Goal: Task Accomplishment & Management: Use online tool/utility

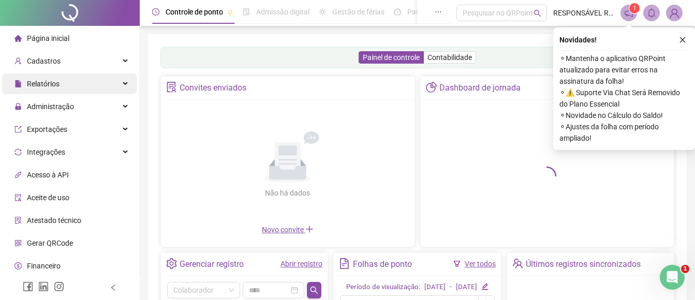
click at [54, 81] on span "Relatórios" at bounding box center [43, 84] width 33 height 8
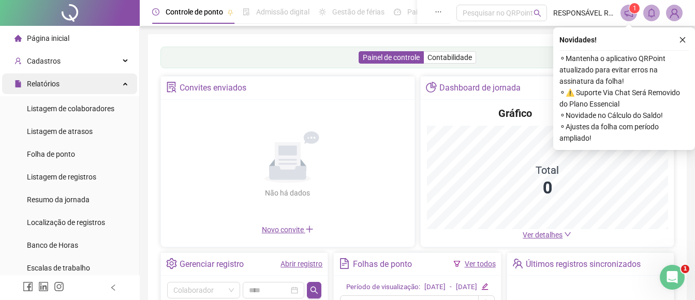
click at [52, 87] on span "Relatórios" at bounding box center [43, 84] width 33 height 8
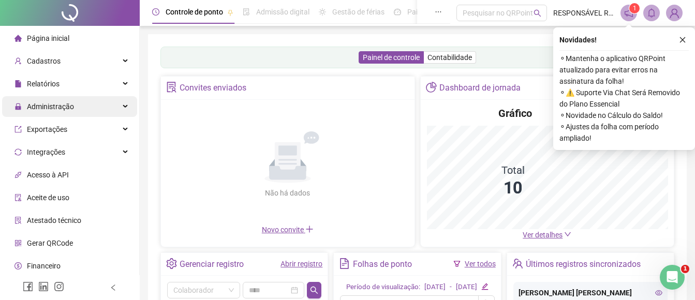
click at [50, 108] on span "Administração" at bounding box center [50, 106] width 47 height 8
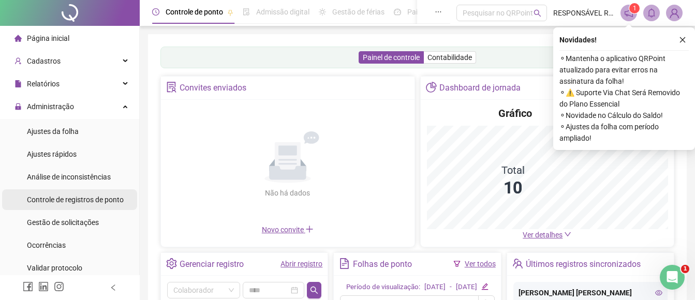
click at [58, 201] on span "Controle de registros de ponto" at bounding box center [75, 200] width 97 height 8
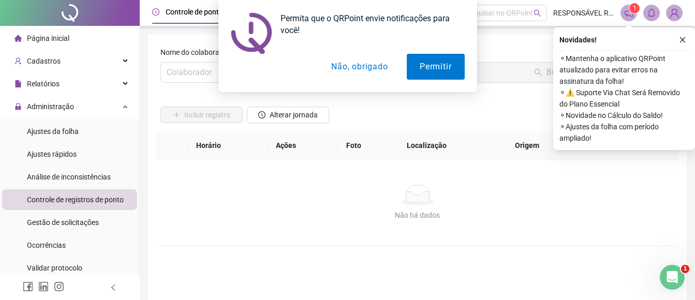
click at [216, 71] on div "Permita que o QRPoint envie notificações para você! Permitir Não, obrigado" at bounding box center [347, 46] width 695 height 92
click at [187, 73] on div "Permita que o QRPoint envie notificações para você! Permitir Não, obrigado" at bounding box center [347, 46] width 695 height 92
click at [370, 68] on button "Não, obrigado" at bounding box center [359, 67] width 82 height 26
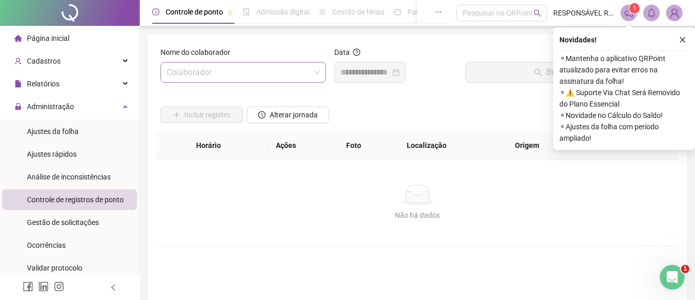
click at [212, 76] on input "search" at bounding box center [239, 73] width 144 height 20
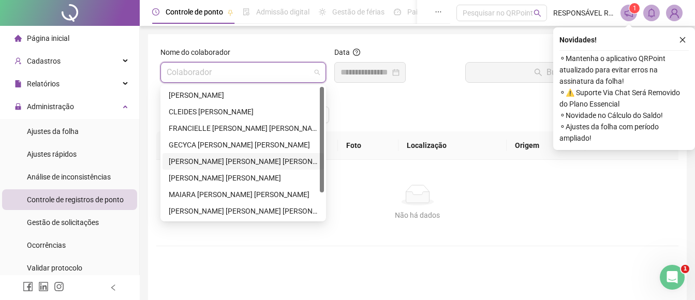
click at [195, 158] on div "[PERSON_NAME] [PERSON_NAME] [PERSON_NAME]" at bounding box center [243, 161] width 149 height 11
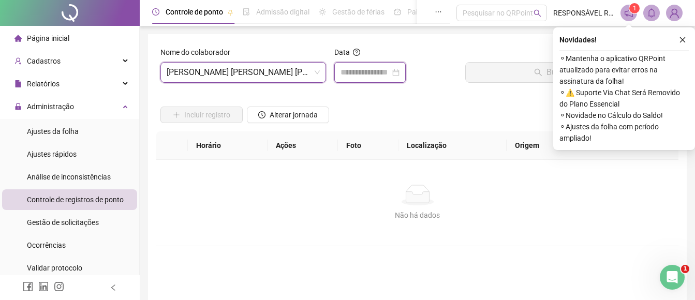
click at [353, 72] on input at bounding box center [366, 72] width 50 height 12
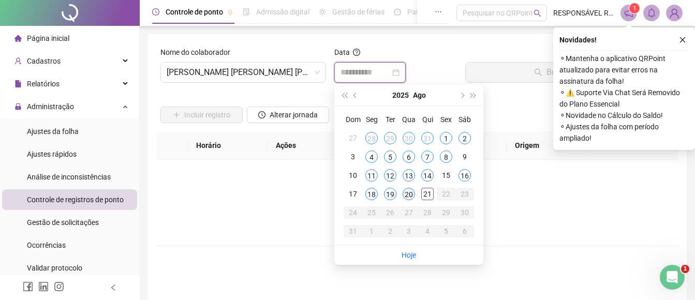
type input "**********"
click at [409, 193] on div "20" at bounding box center [409, 194] width 12 height 12
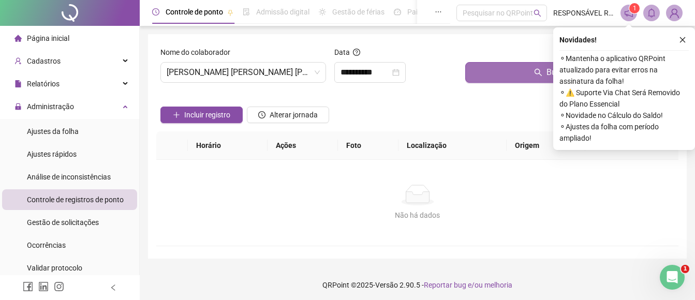
click at [484, 79] on button "Buscar registros" at bounding box center [569, 72] width 209 height 21
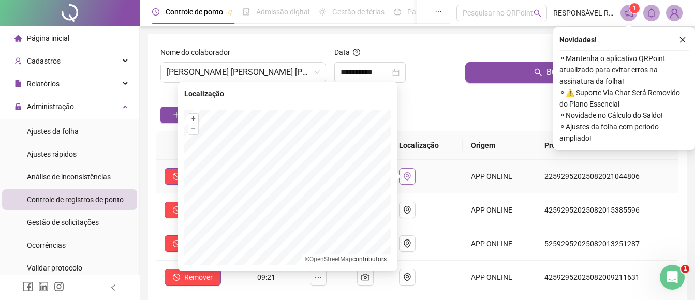
click at [411, 176] on icon "environment" at bounding box center [407, 176] width 8 height 8
